Goal: Transaction & Acquisition: Purchase product/service

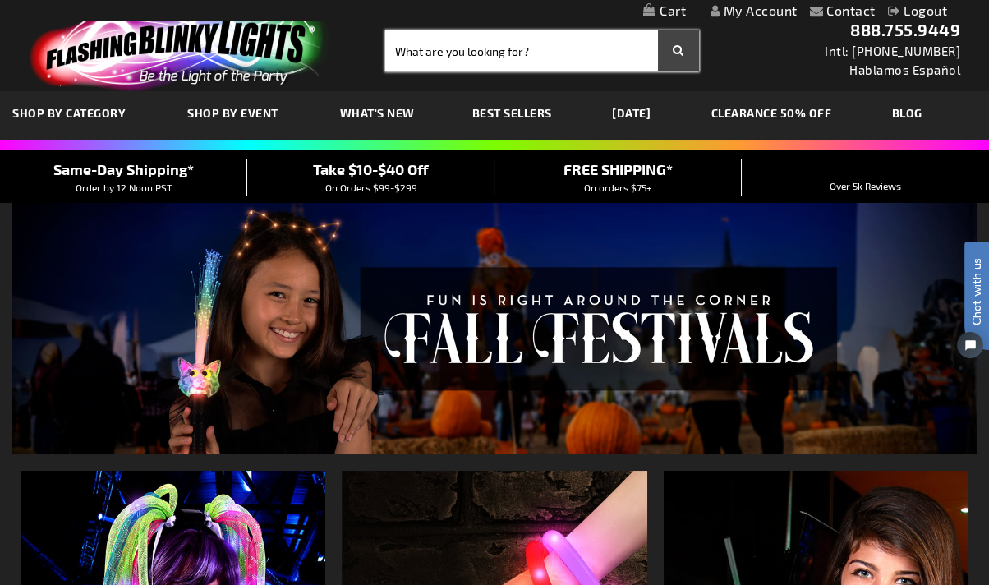
click at [481, 47] on input "Search" at bounding box center [542, 50] width 314 height 41
type input "christmas lei"
click at [658, 30] on button "Search" at bounding box center [678, 50] width 41 height 41
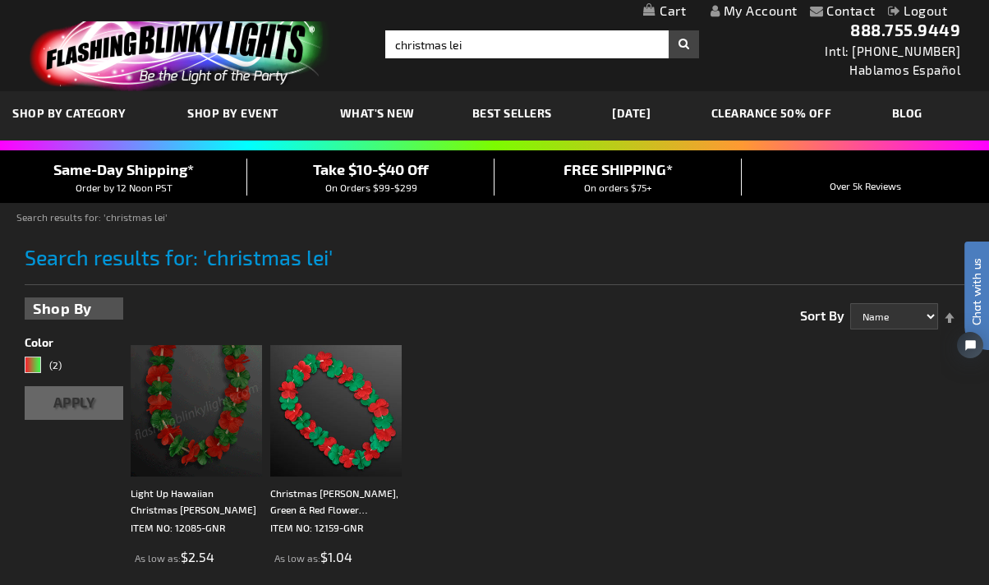
click at [195, 392] on img at bounding box center [196, 410] width 131 height 131
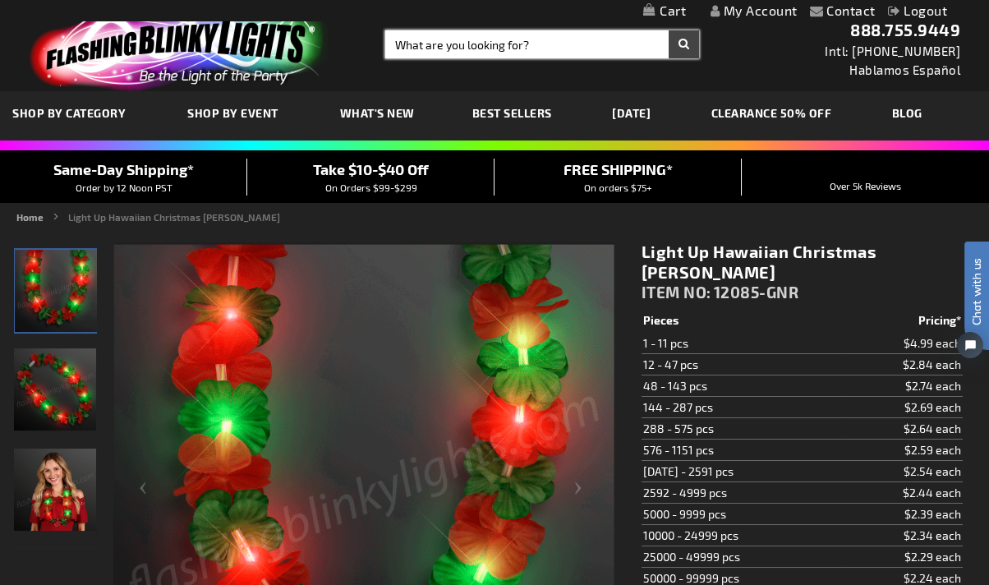
click at [439, 43] on input "Search" at bounding box center [542, 44] width 314 height 28
type input "BUBBLE GUN"
click at [669, 30] on button "Search" at bounding box center [684, 44] width 30 height 28
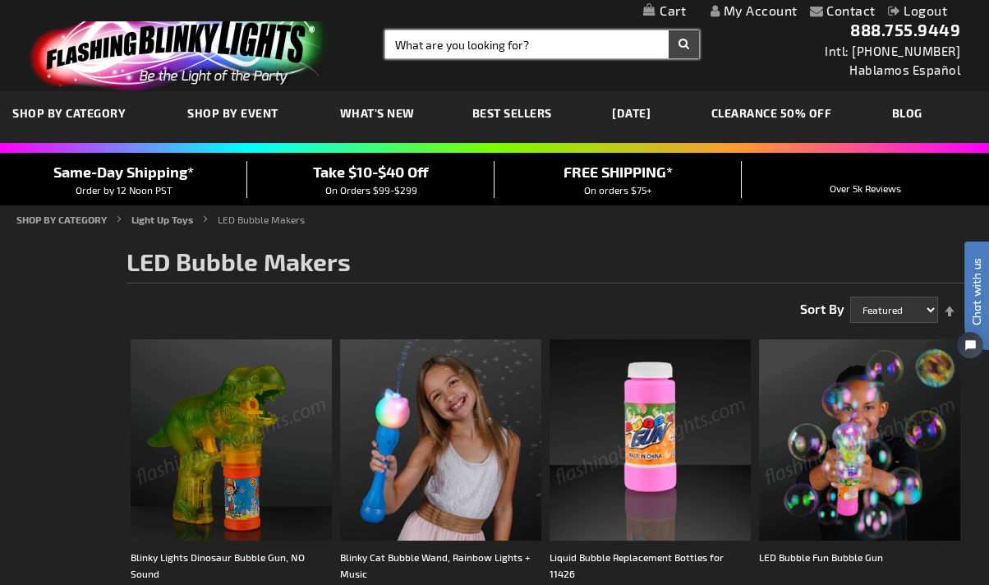
click at [409, 44] on input "Search" at bounding box center [542, 44] width 314 height 28
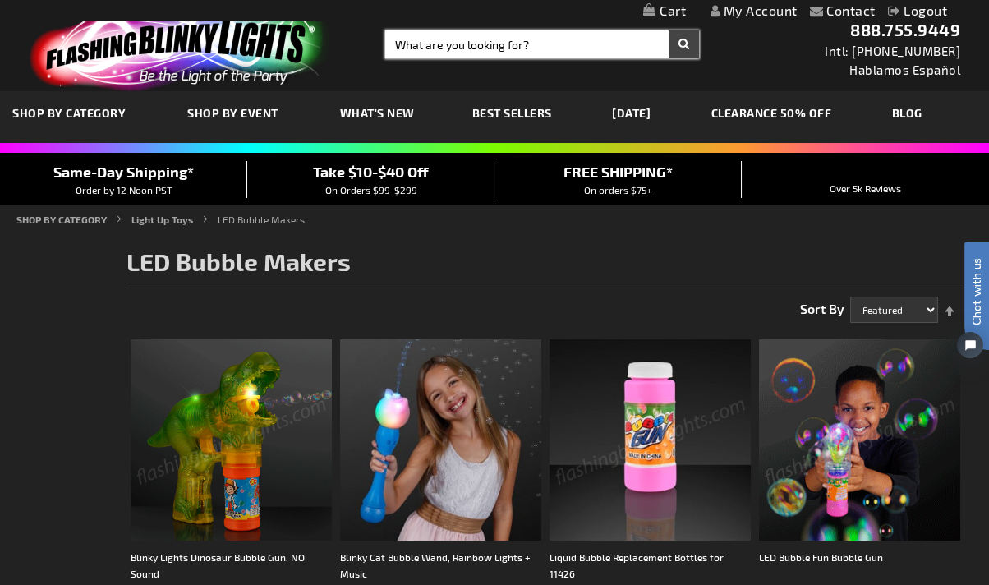
click at [457, 48] on input "Search" at bounding box center [542, 44] width 314 height 28
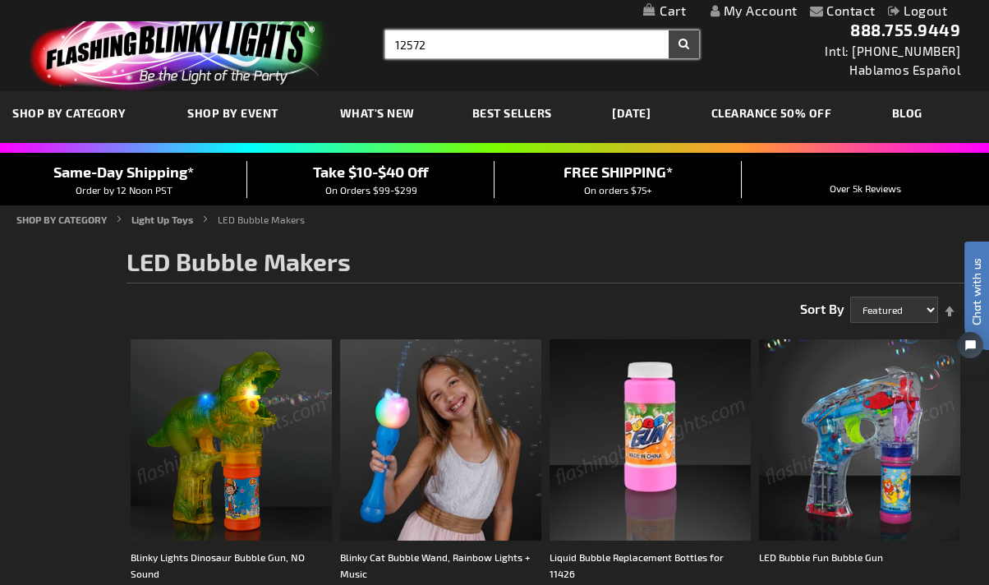
type input "12572"
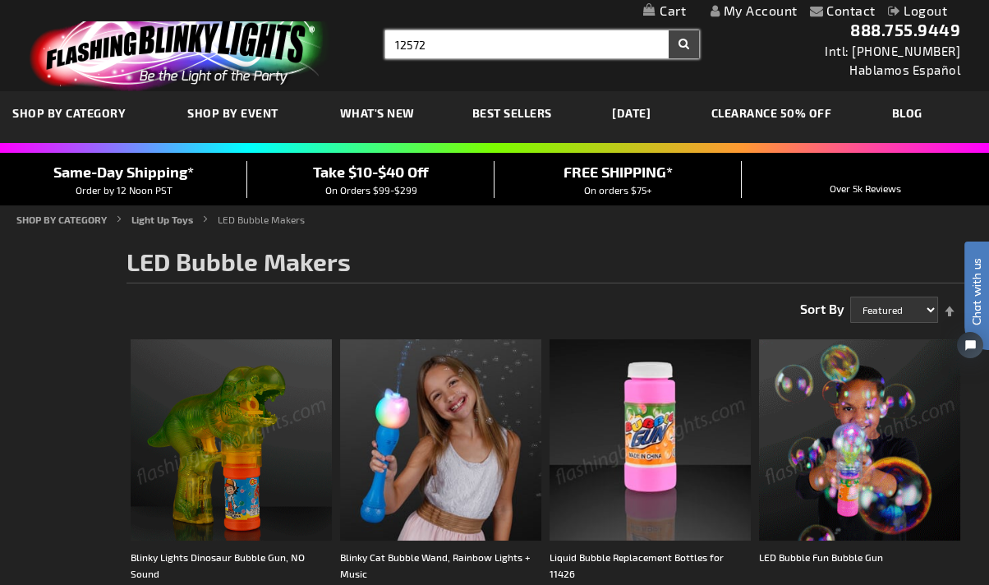
click at [669, 30] on button "Search" at bounding box center [684, 44] width 30 height 28
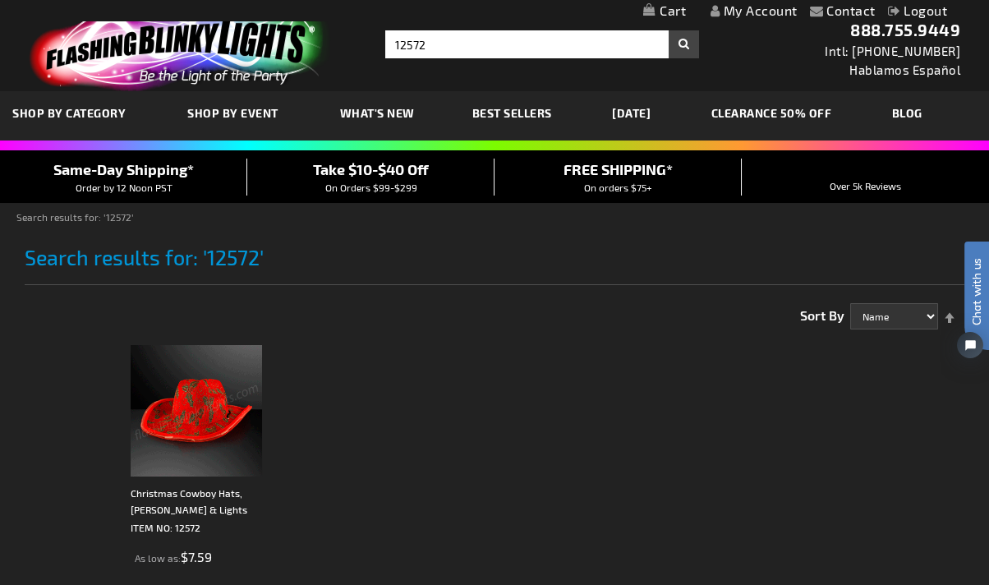
click at [240, 447] on img at bounding box center [196, 410] width 131 height 131
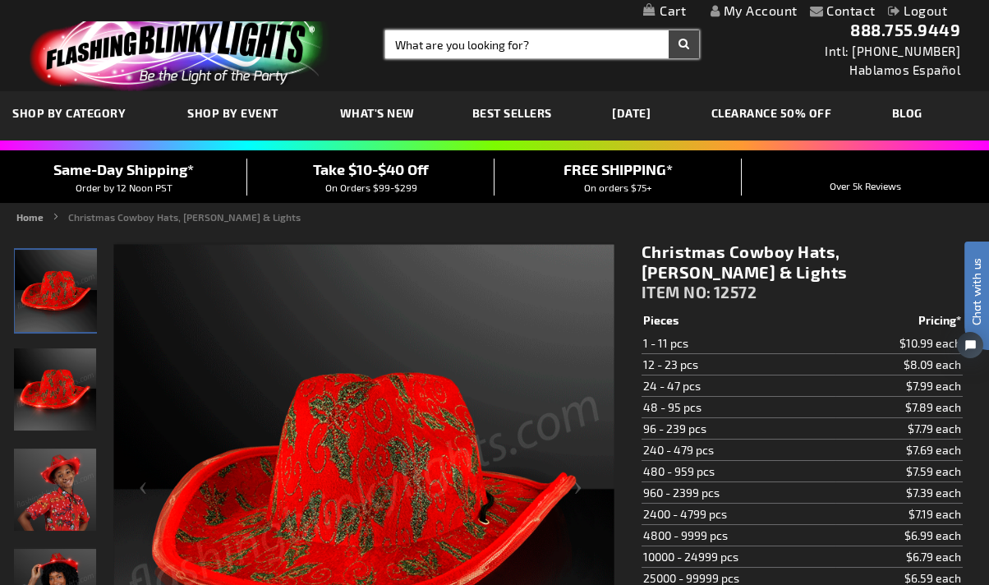
click at [474, 53] on input "Search" at bounding box center [542, 44] width 314 height 28
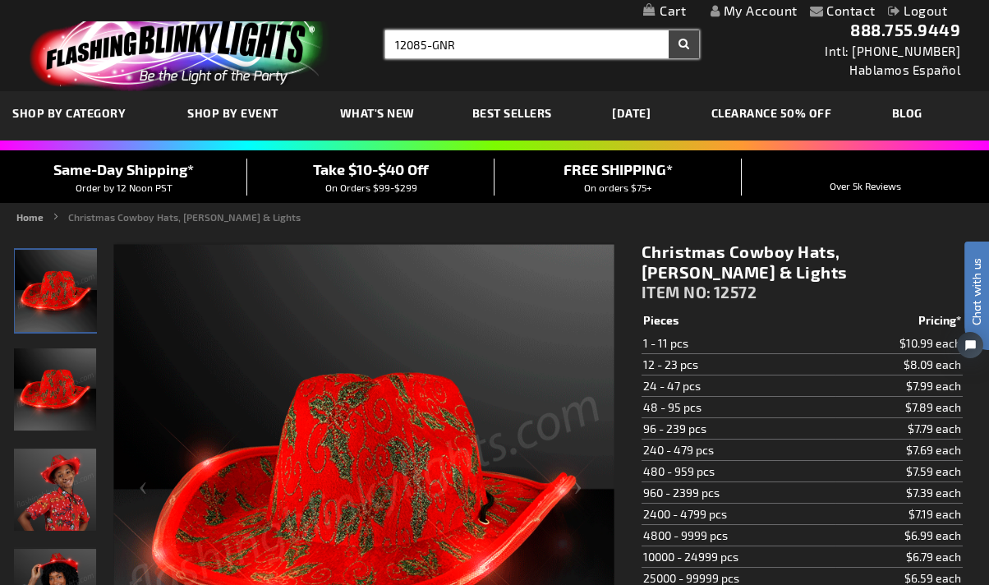
type input "12085-GNR"
click at [669, 30] on button "Search" at bounding box center [684, 44] width 30 height 28
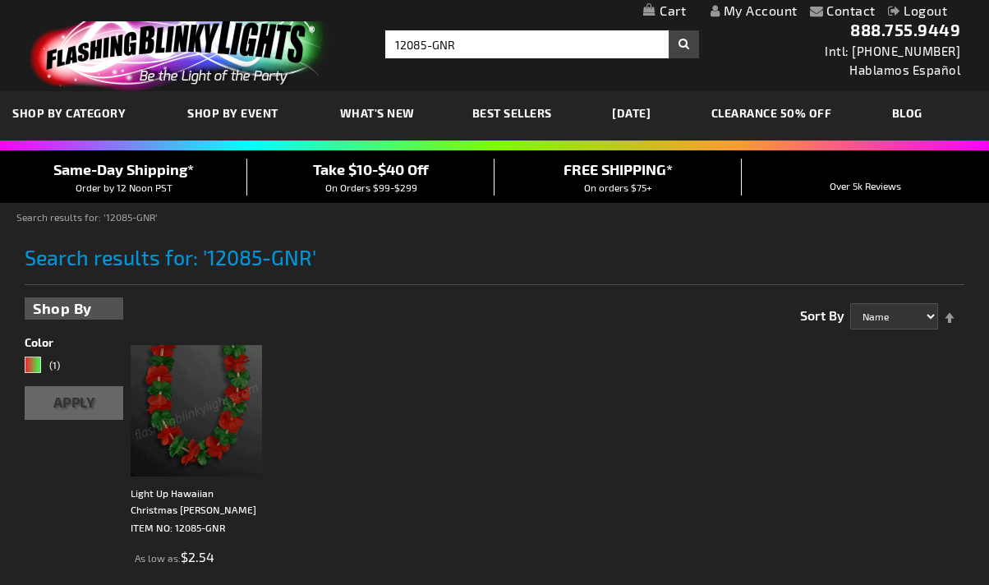
click at [194, 442] on img at bounding box center [196, 410] width 131 height 131
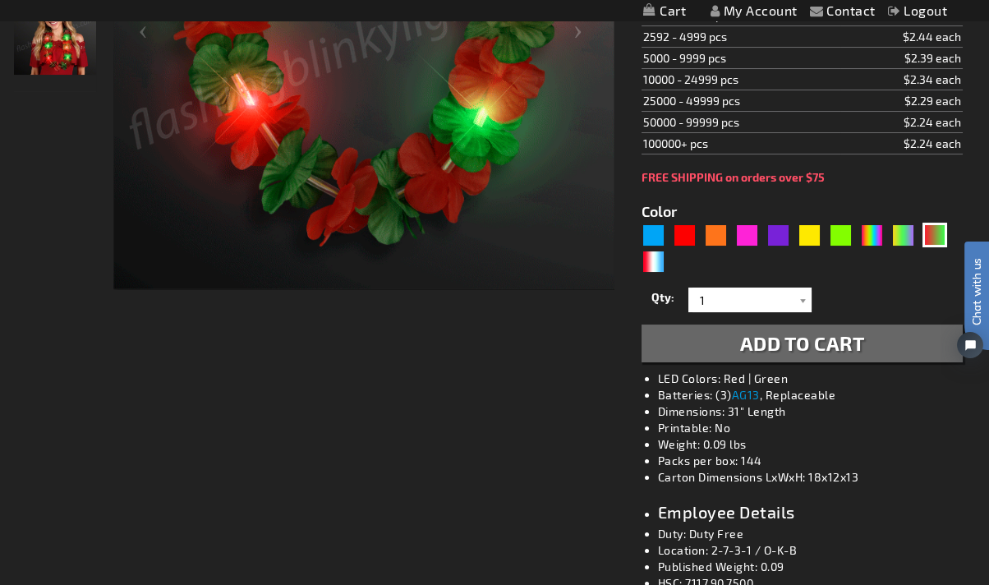
click at [731, 502] on h2 "Employee Details" at bounding box center [818, 512] width 321 height 20
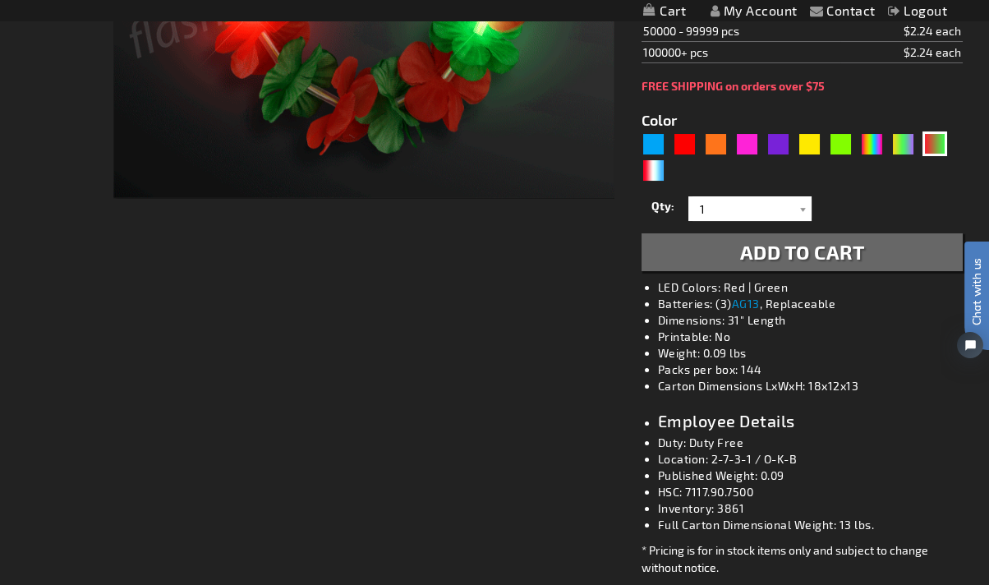
scroll to position [639, 0]
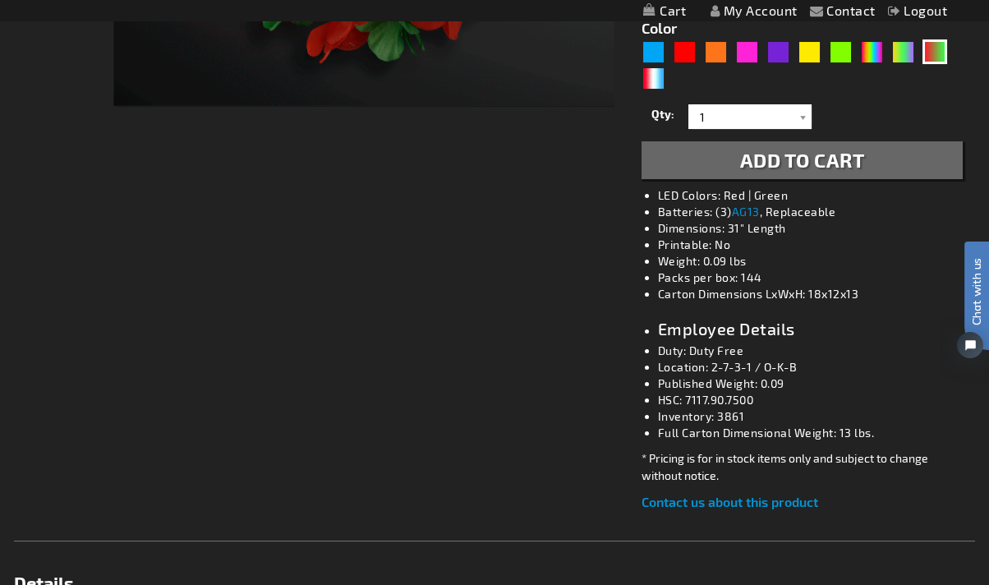
click at [471, 384] on div "Checkout as a new customer Creating an account has many benefits: See order and…" at bounding box center [494, 407] width 961 height 1634
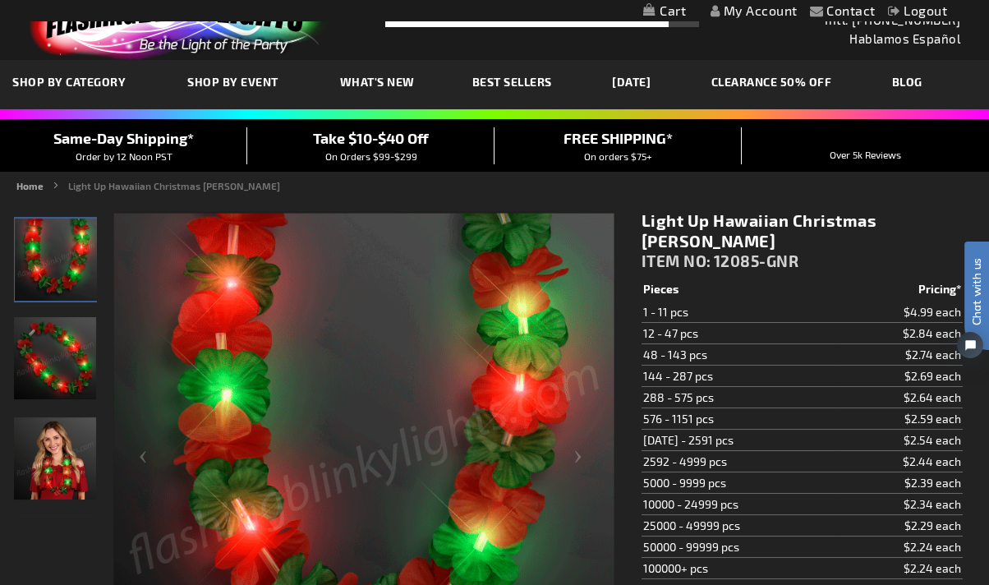
scroll to position [0, 0]
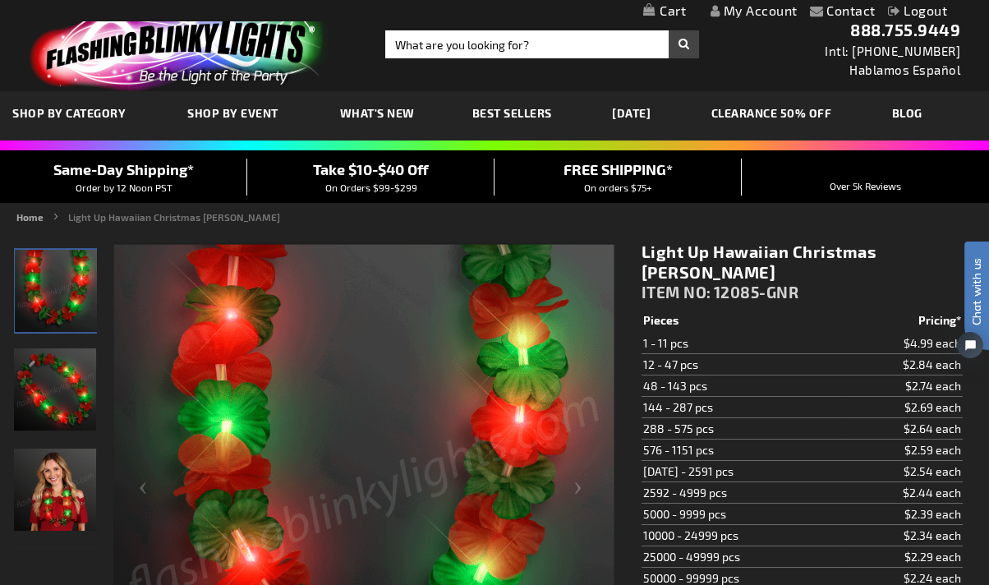
click at [185, 57] on img at bounding box center [176, 46] width 320 height 89
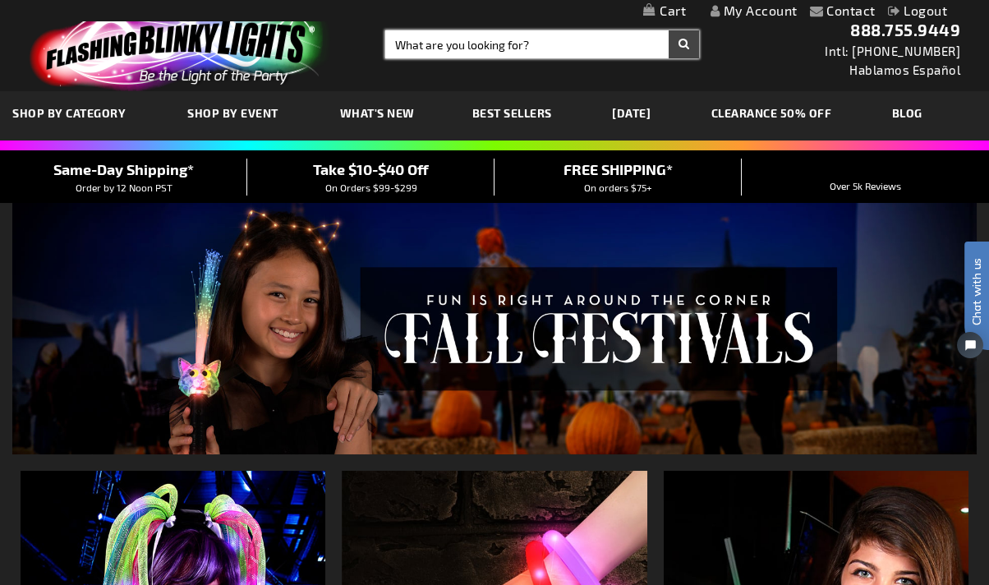
click at [426, 42] on input "Search" at bounding box center [542, 44] width 314 height 28
type input "11426"
click at [669, 30] on button "Search" at bounding box center [684, 44] width 30 height 28
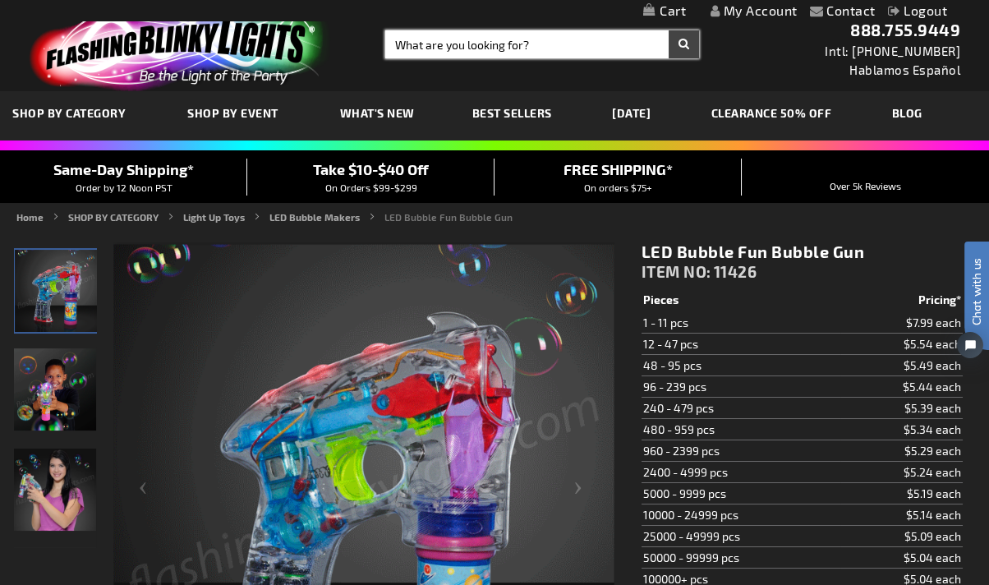
click at [467, 40] on input "Search" at bounding box center [542, 44] width 314 height 28
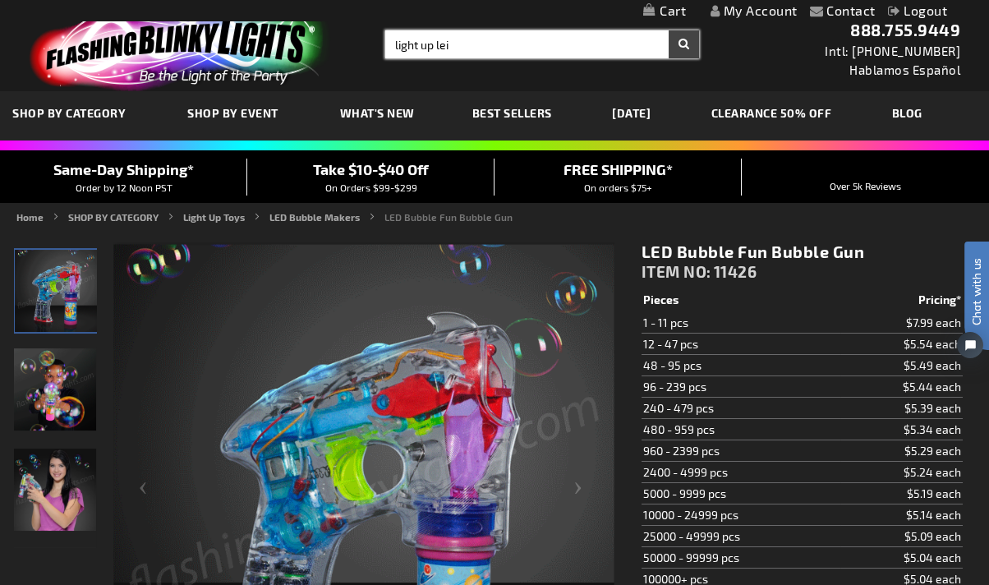
type input "light up lei"
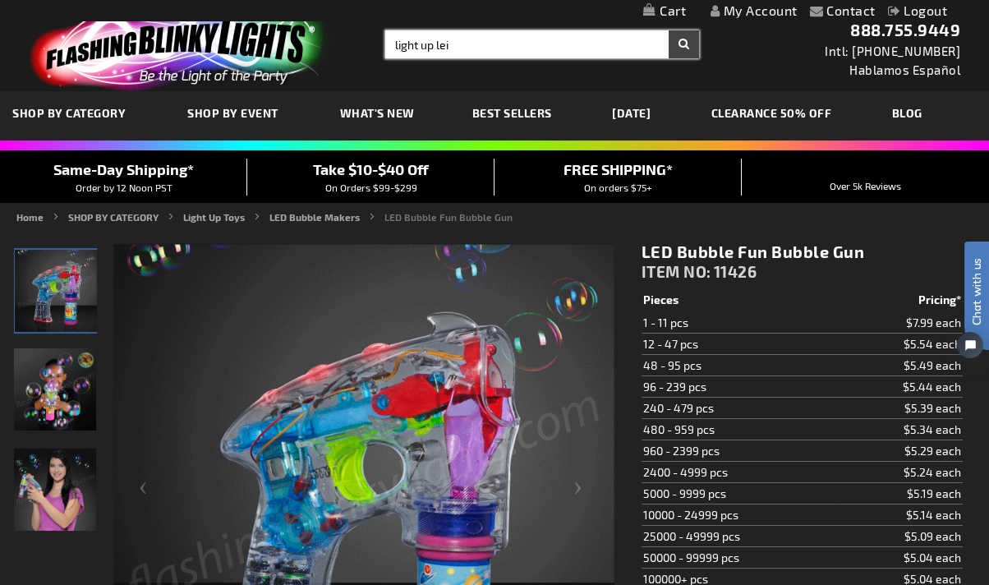
click at [669, 30] on button "Search" at bounding box center [684, 44] width 30 height 28
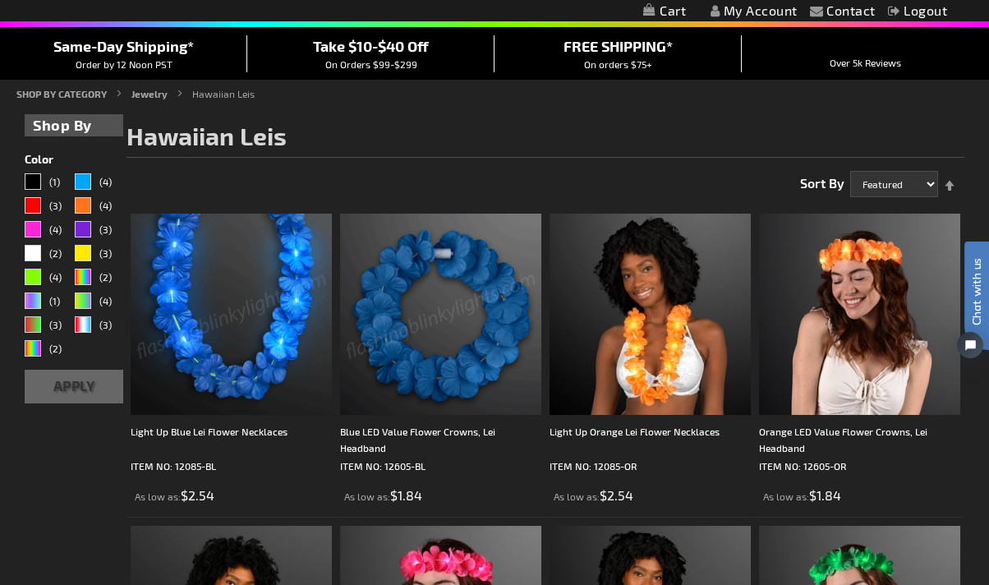
scroll to position [91, 0]
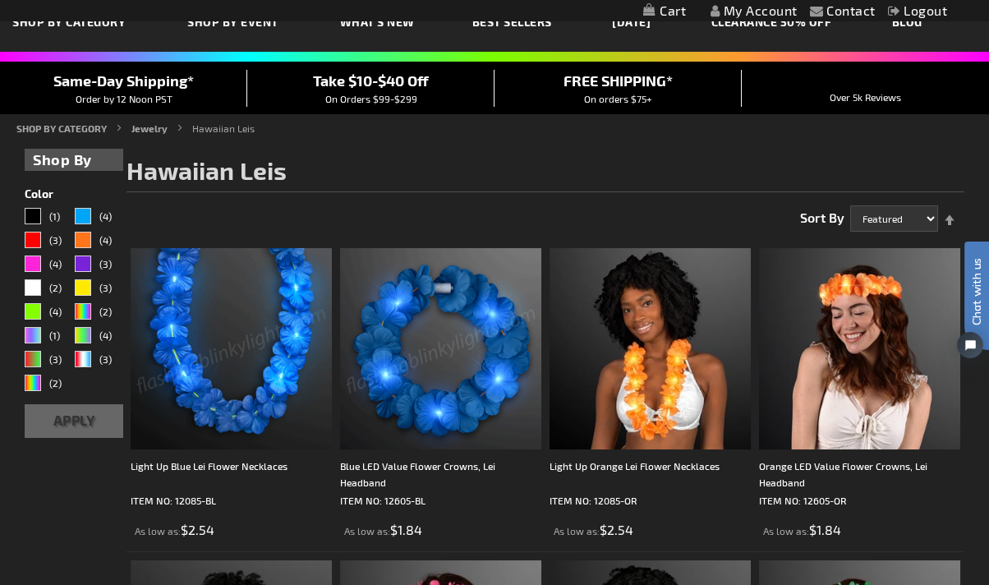
click at [239, 156] on span "Hawaiian Leis" at bounding box center [206, 170] width 160 height 30
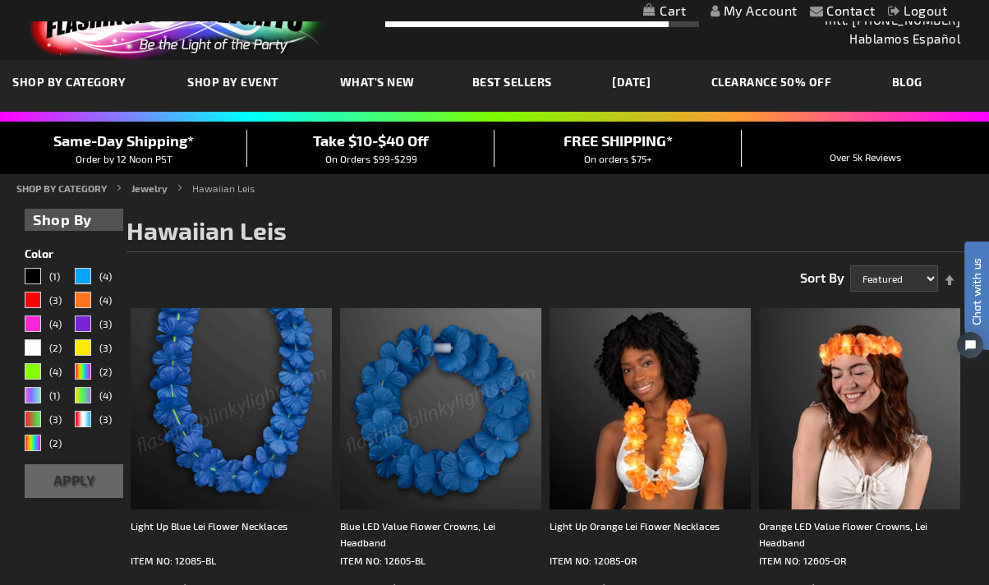
scroll to position [0, 0]
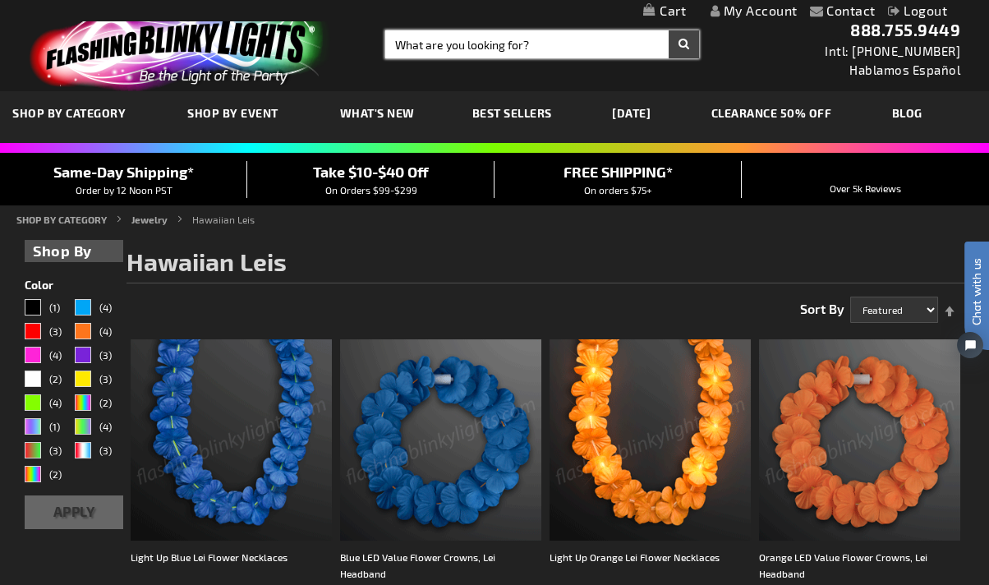
click at [462, 39] on input "Search" at bounding box center [542, 44] width 314 height 28
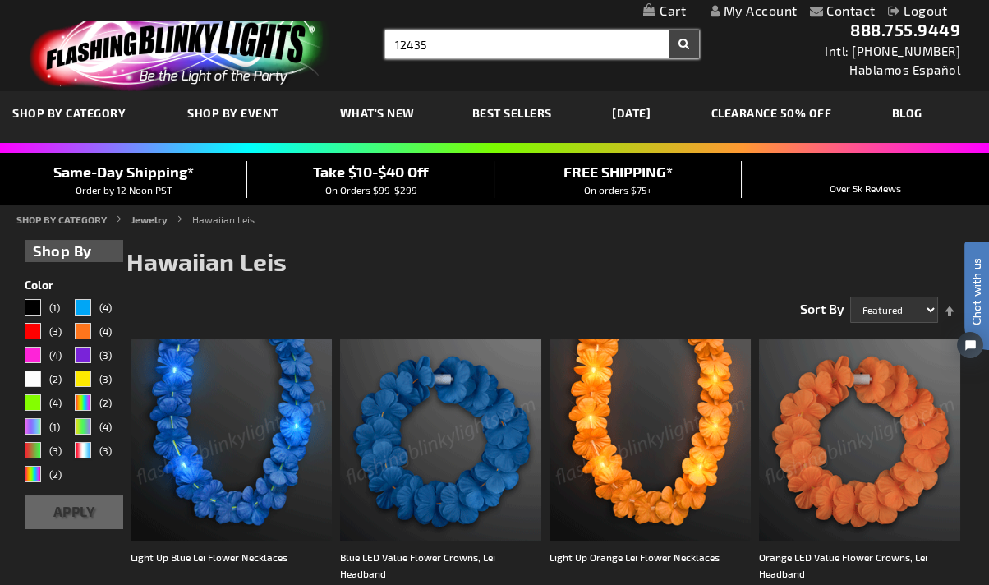
type input "12435"
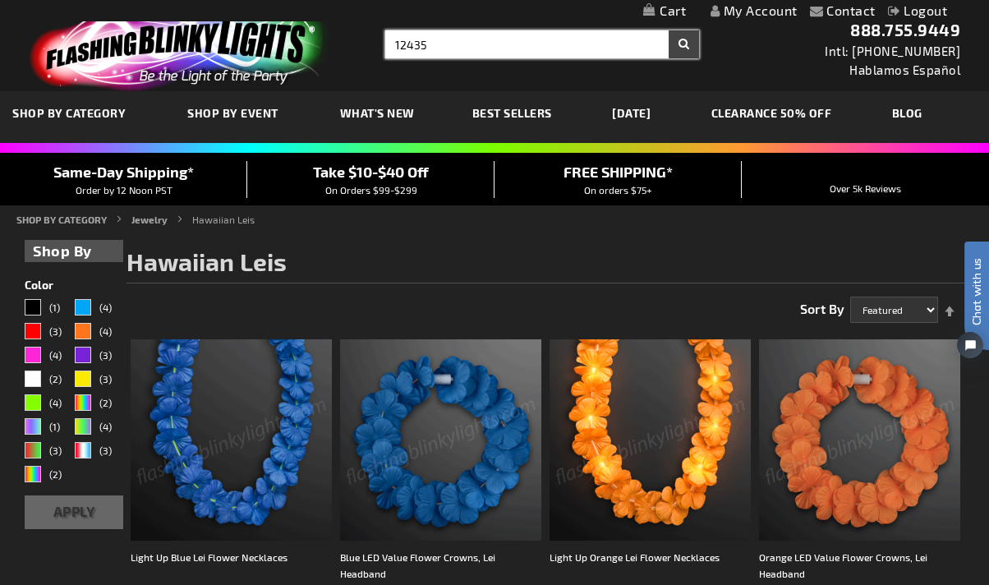
click at [669, 30] on button "Search" at bounding box center [684, 44] width 30 height 28
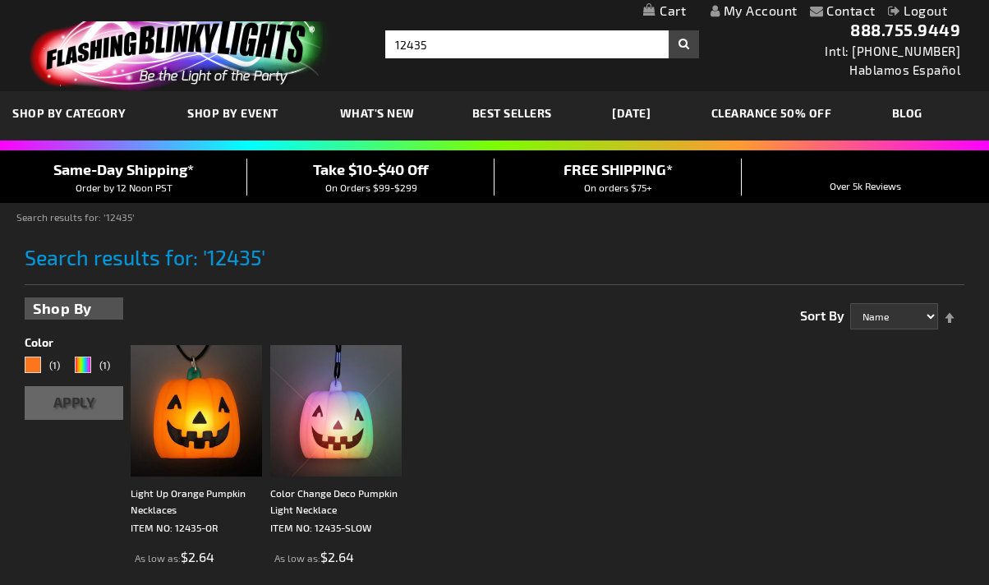
click at [528, 263] on h1 "Search results for: '12435'" at bounding box center [495, 265] width 940 height 39
click at [199, 384] on img at bounding box center [196, 410] width 131 height 131
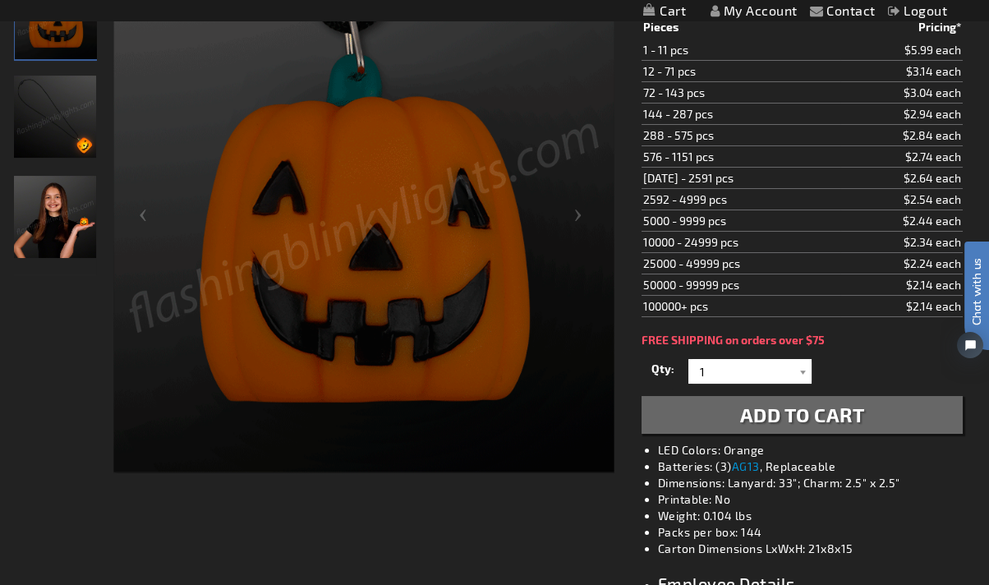
click at [766, 177] on td "1152 - 2591 pcs" at bounding box center [740, 178] width 199 height 21
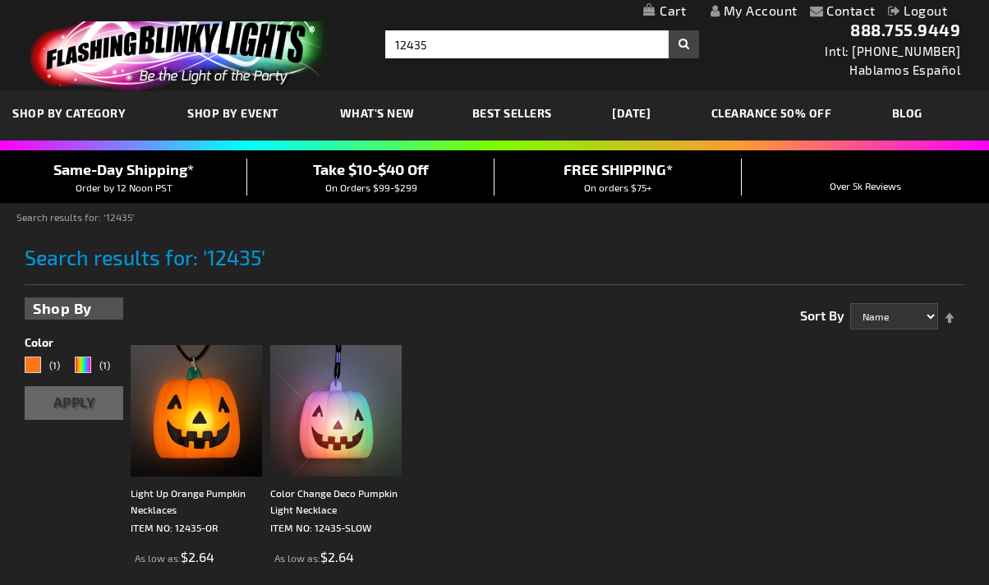
click at [183, 47] on img at bounding box center [176, 46] width 320 height 89
